Goal: Find specific page/section: Find specific page/section

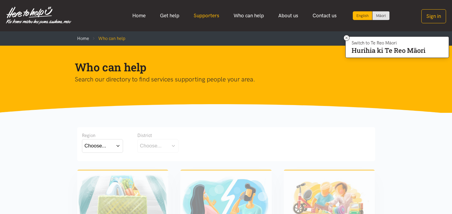
click at [197, 15] on link "Supporters" at bounding box center [207, 15] width 40 height 13
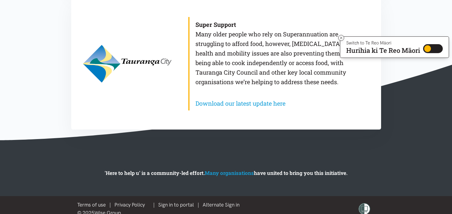
scroll to position [604, 0]
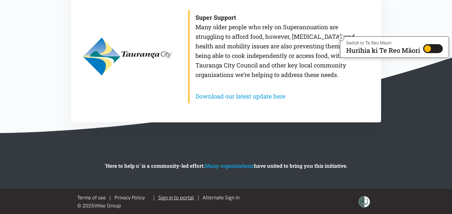
click at [181, 196] on link "Sign in to portal" at bounding box center [176, 197] width 36 height 6
click at [181, 198] on link "Sign in to portal" at bounding box center [176, 197] width 36 height 6
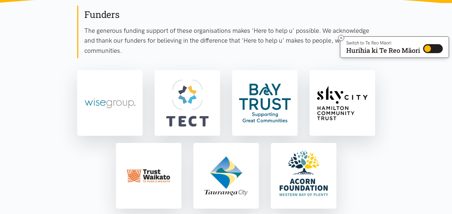
scroll to position [0, 0]
